Goal: Information Seeking & Learning: Learn about a topic

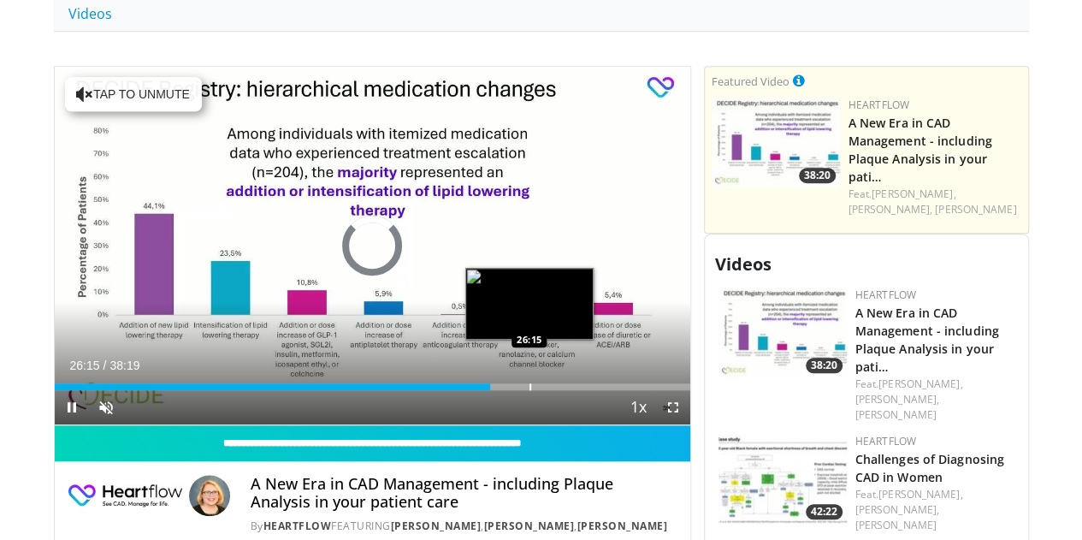
click at [529, 390] on div "Progress Bar" at bounding box center [530, 386] width 2 height 7
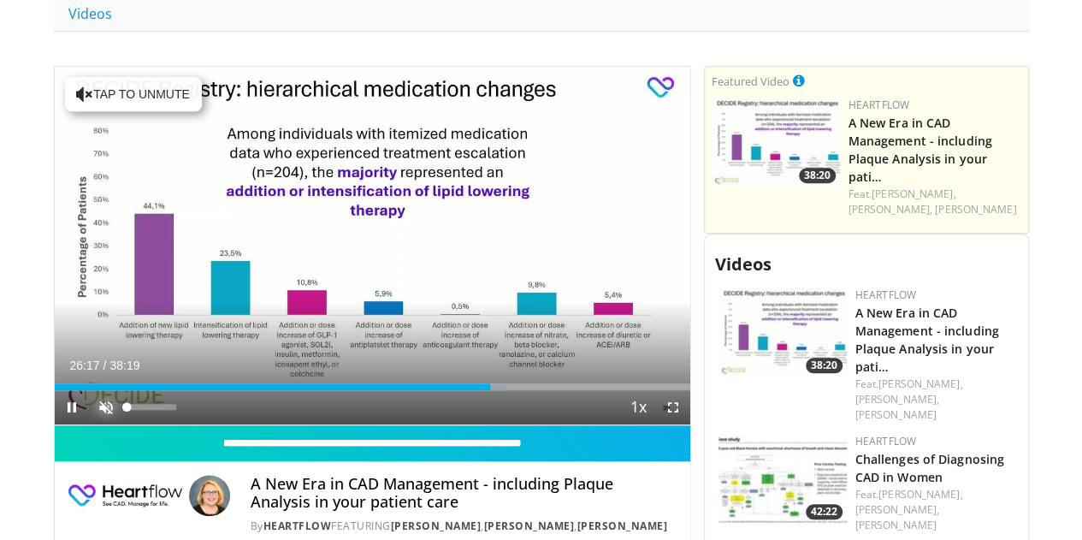
click at [89, 424] on span "Video Player" at bounding box center [106, 407] width 34 height 34
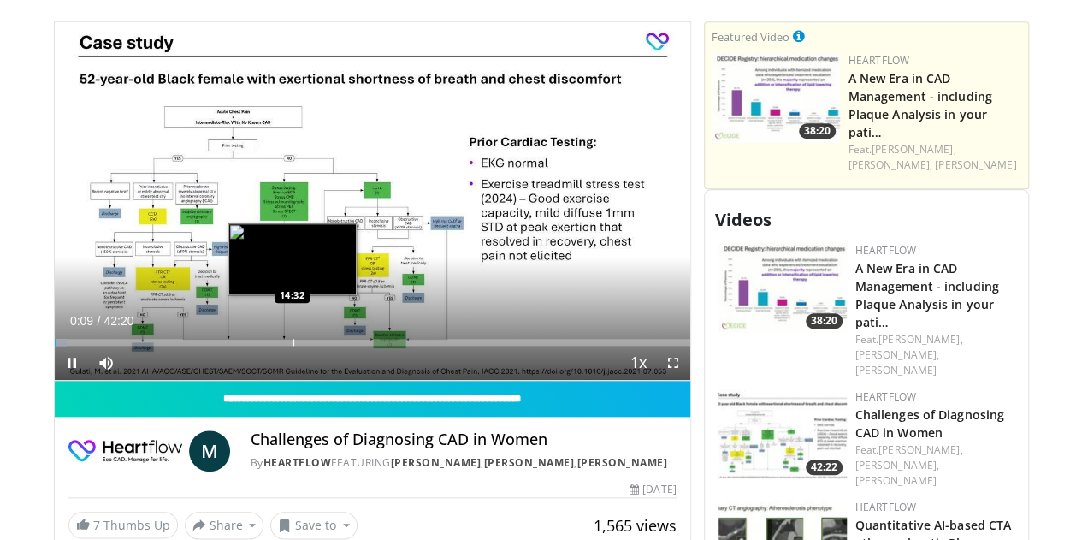
scroll to position [770, 0]
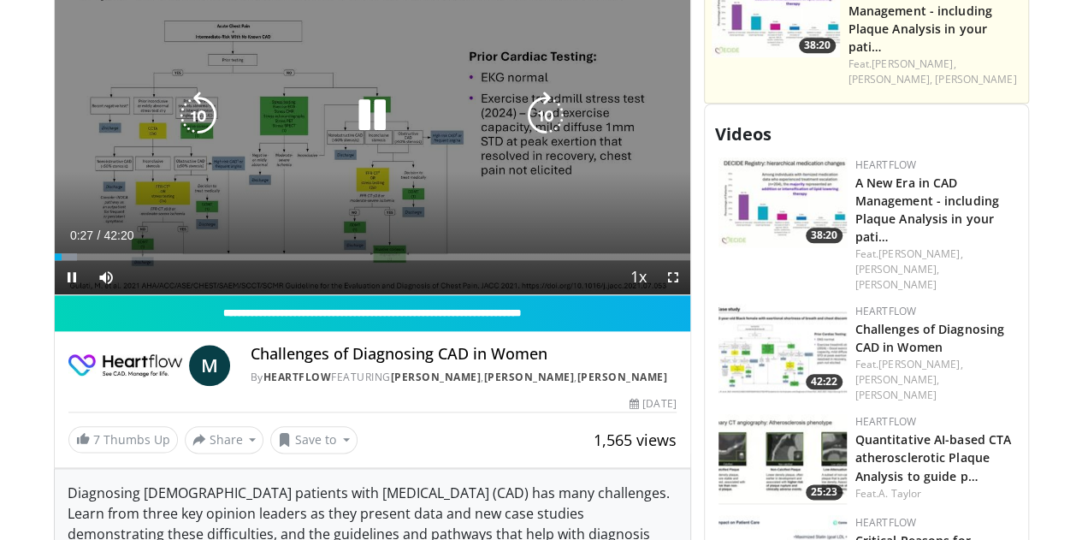
click at [358, 129] on icon "Video Player" at bounding box center [372, 116] width 48 height 48
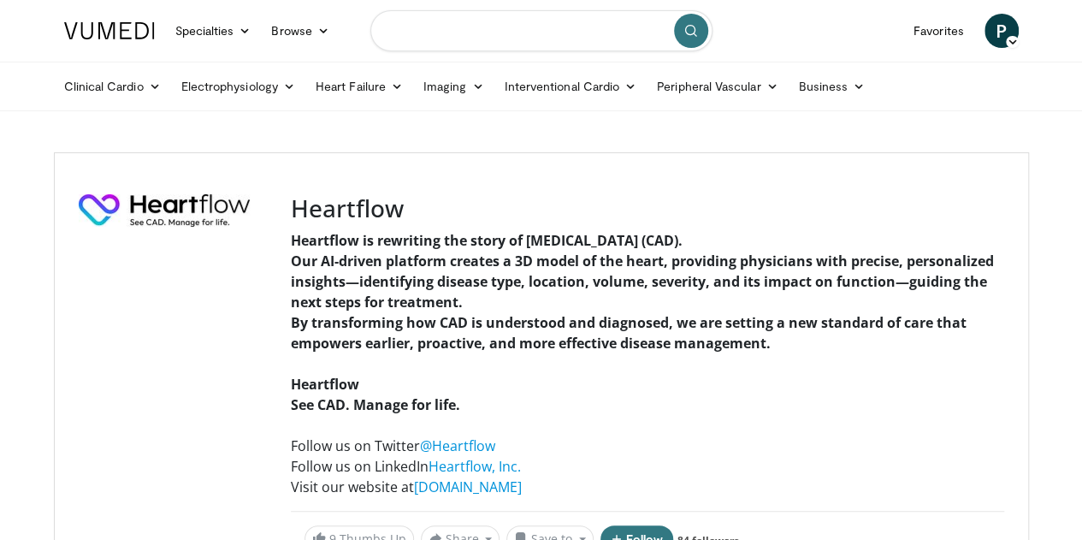
click at [631, 31] on input "Search topics, interventions" at bounding box center [541, 30] width 342 height 41
type input "**********"
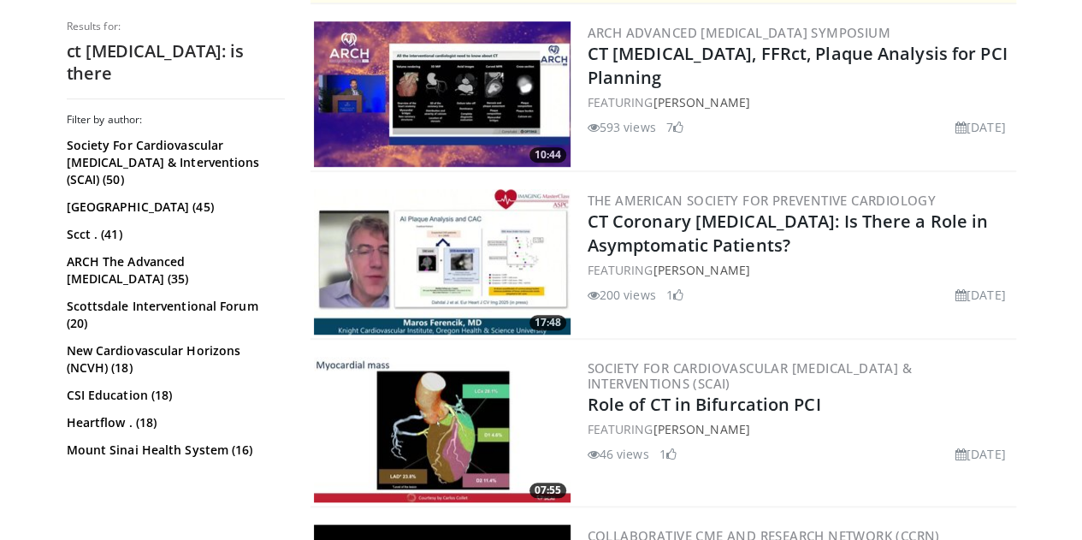
scroll to position [513, 0]
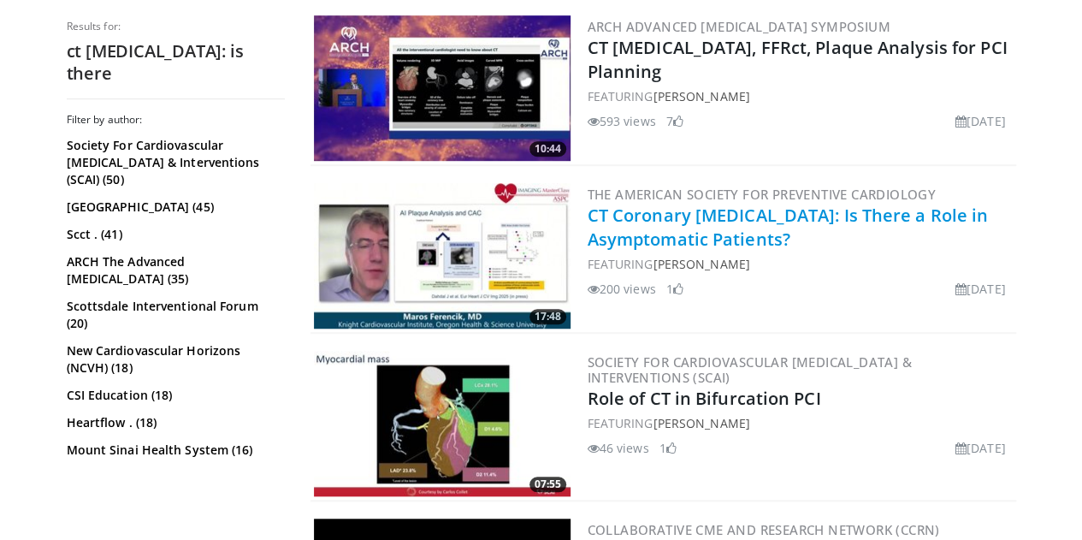
click at [825, 210] on link "CT Coronary [MEDICAL_DATA]: Is There a Role in Asymptomatic Patients?" at bounding box center [788, 227] width 401 height 47
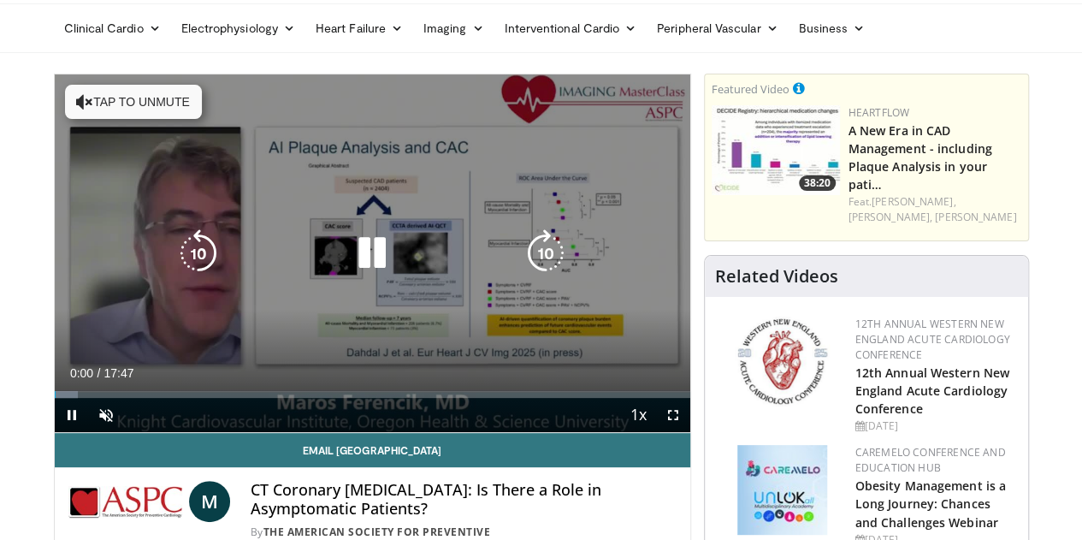
scroll to position [86, 0]
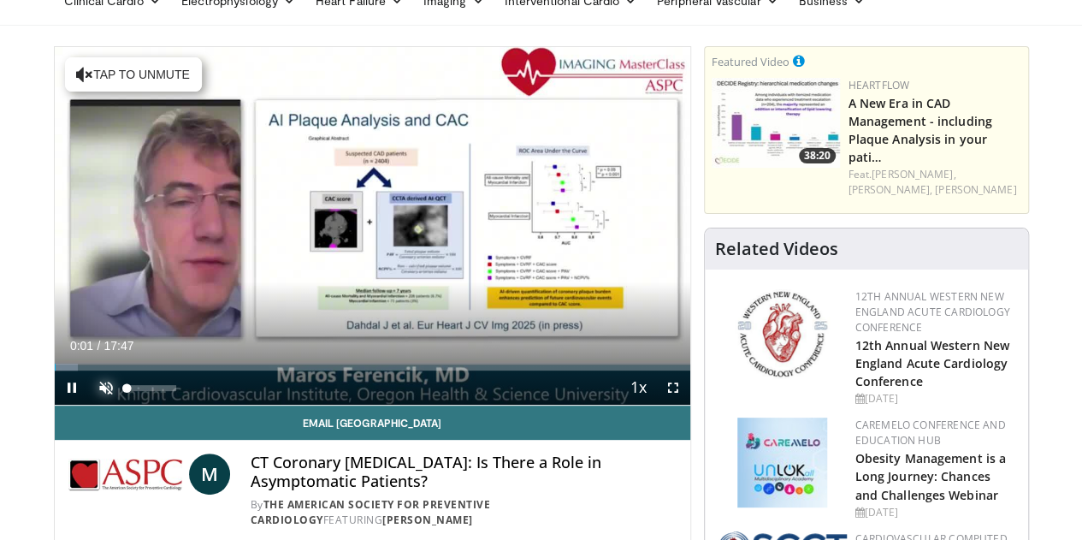
click at [89, 405] on span "Video Player" at bounding box center [106, 387] width 34 height 34
click at [55, 405] on span "Video Player" at bounding box center [72, 387] width 34 height 34
